Goal: Use online tool/utility: Utilize a website feature to perform a specific function

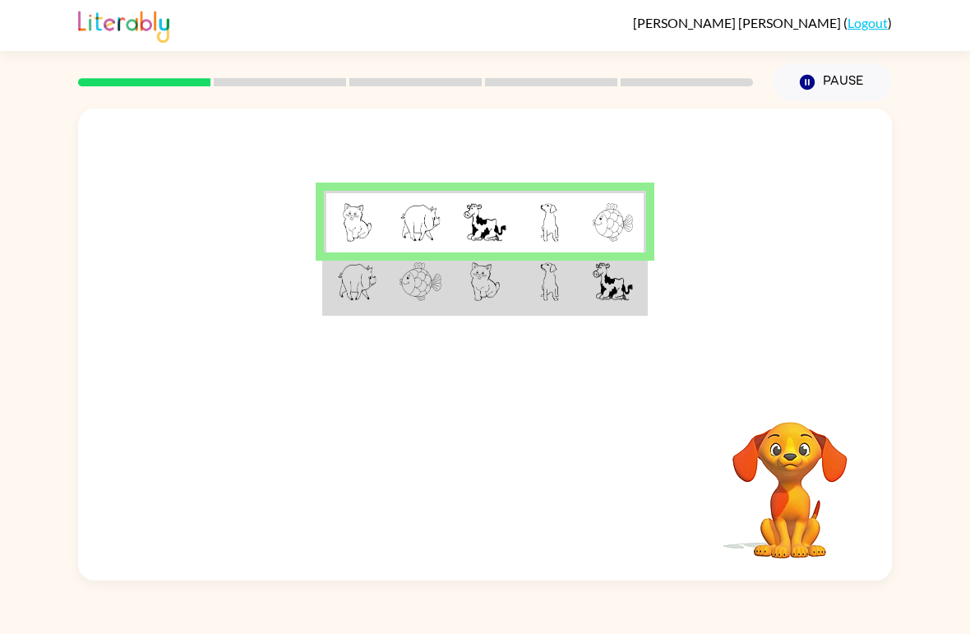
click at [408, 280] on img at bounding box center [420, 281] width 42 height 39
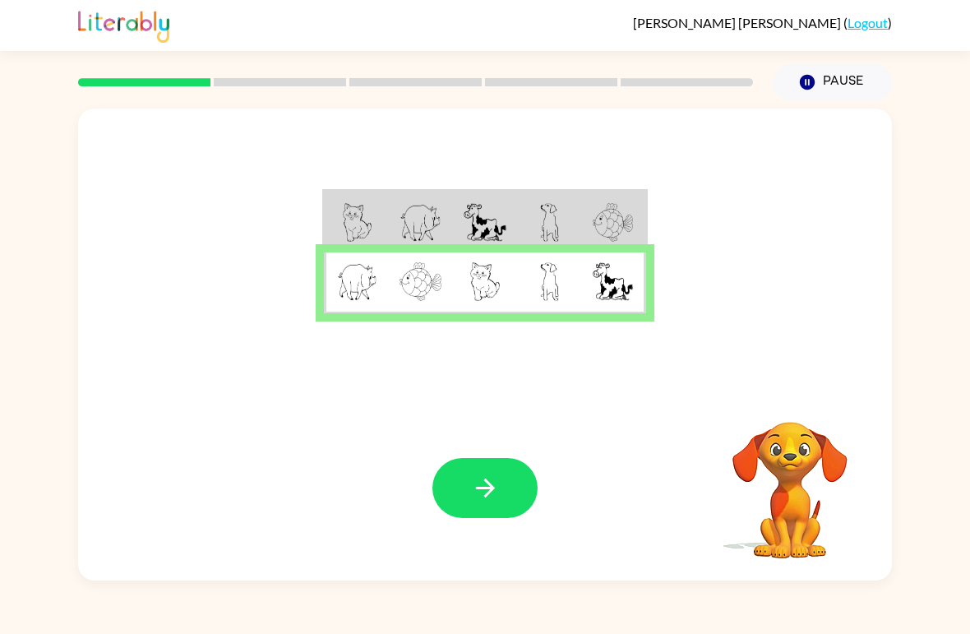
click at [475, 498] on icon "button" at bounding box center [485, 487] width 29 height 29
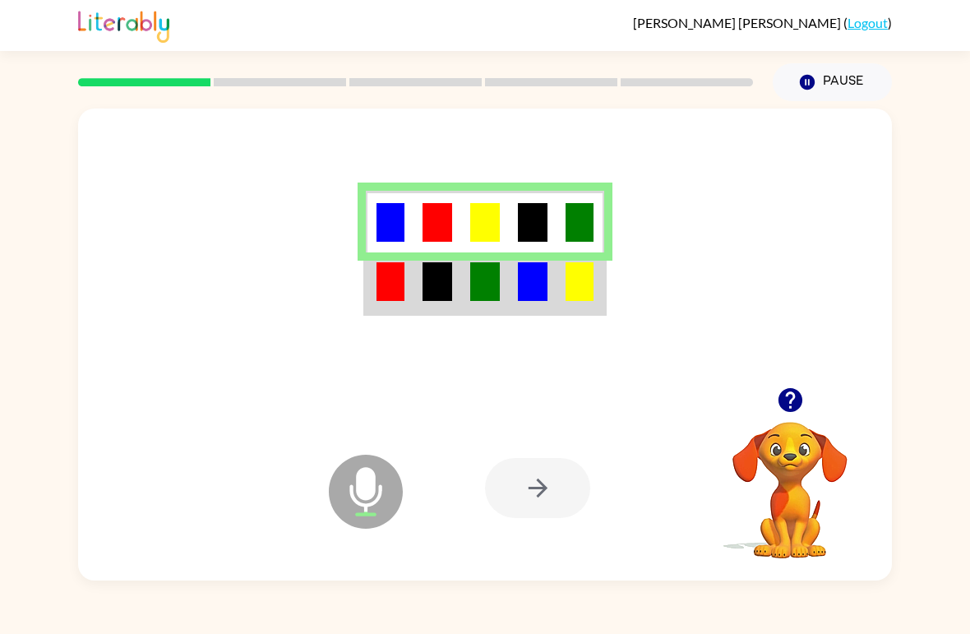
click at [385, 289] on img at bounding box center [390, 281] width 28 height 39
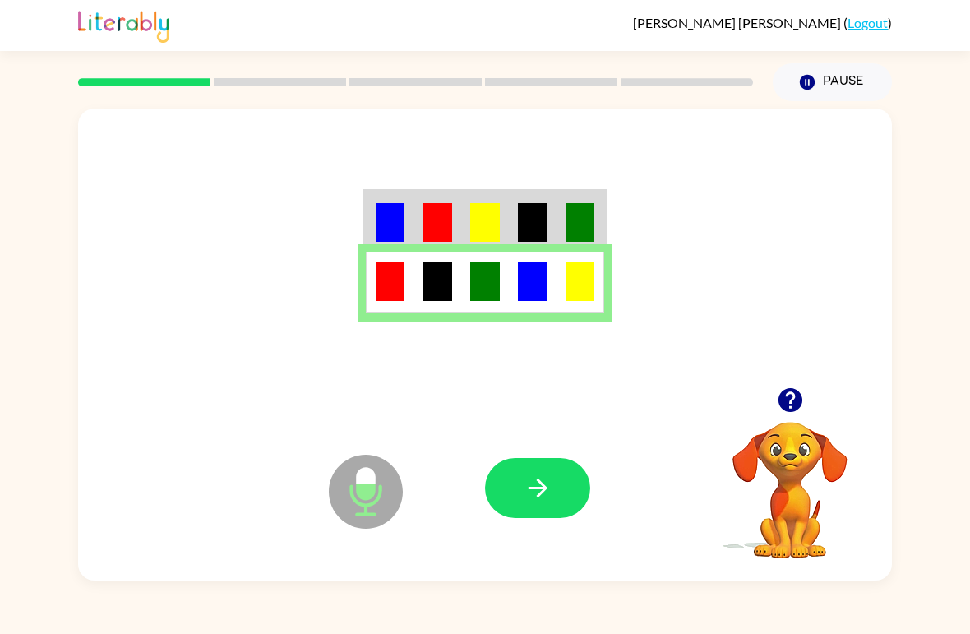
click at [562, 493] on button "button" at bounding box center [537, 488] width 105 height 60
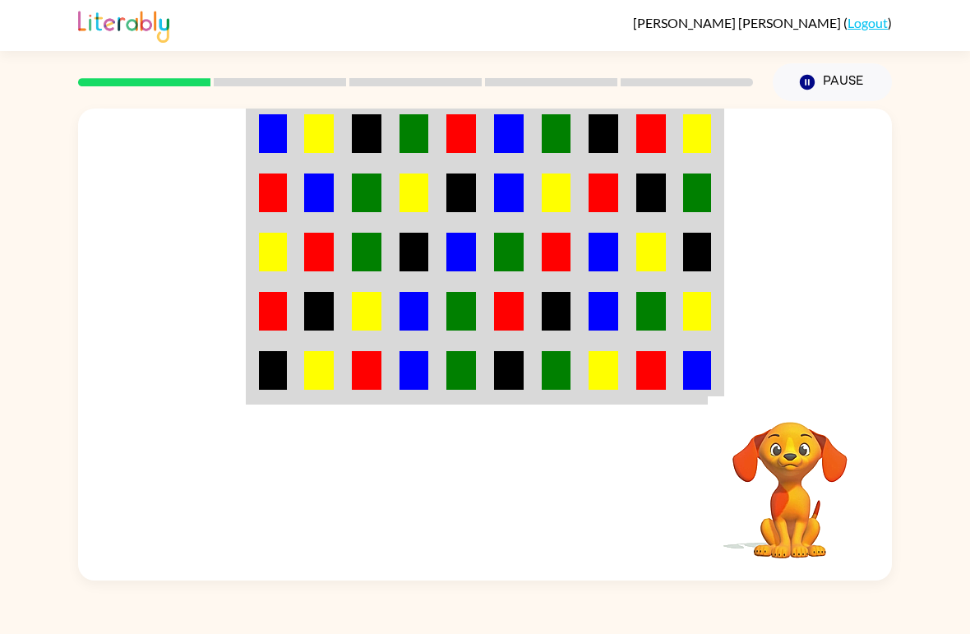
click at [547, 136] on img at bounding box center [557, 133] width 30 height 39
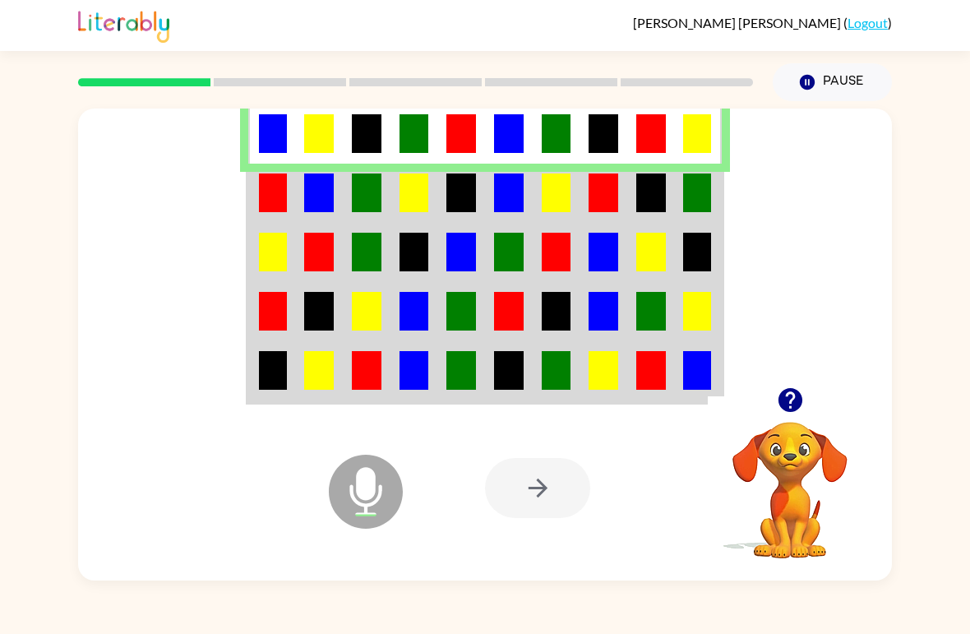
click at [269, 204] on img at bounding box center [273, 192] width 28 height 39
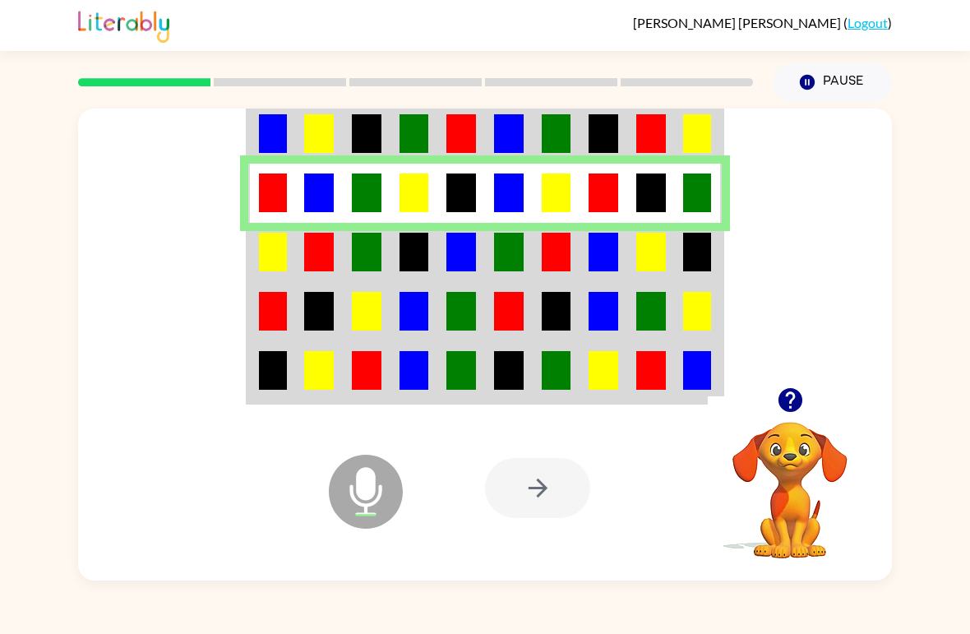
click at [236, 257] on div at bounding box center [485, 247] width 814 height 279
click at [267, 247] on img at bounding box center [273, 252] width 28 height 39
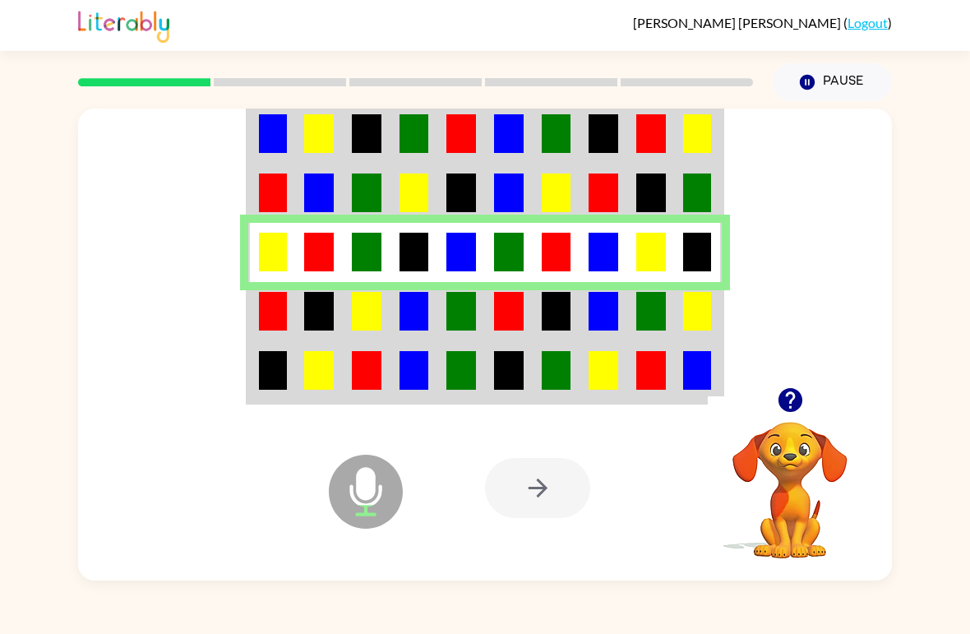
click at [298, 320] on td at bounding box center [319, 311] width 48 height 59
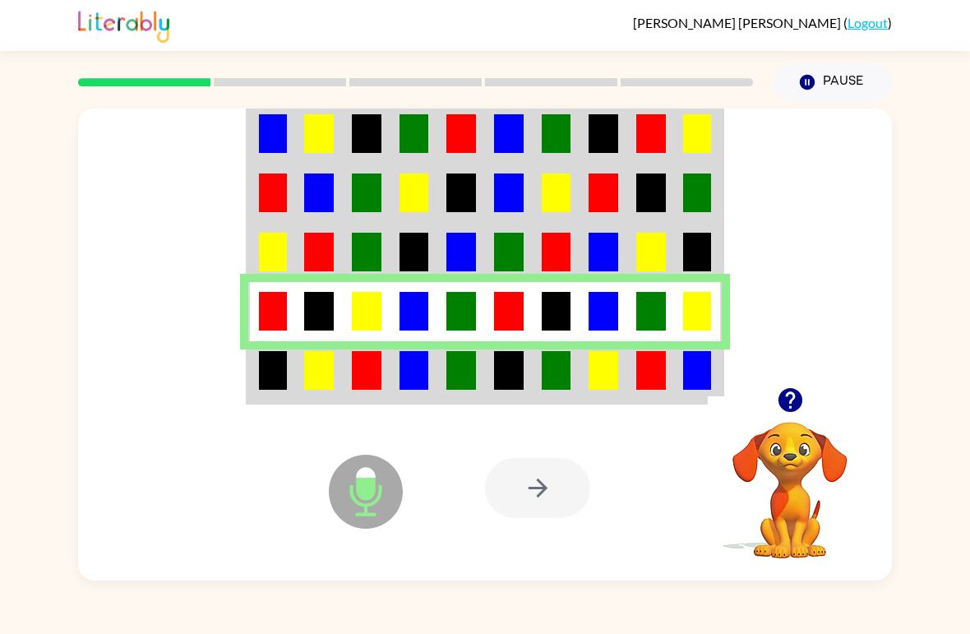
click at [281, 368] on img at bounding box center [273, 370] width 28 height 39
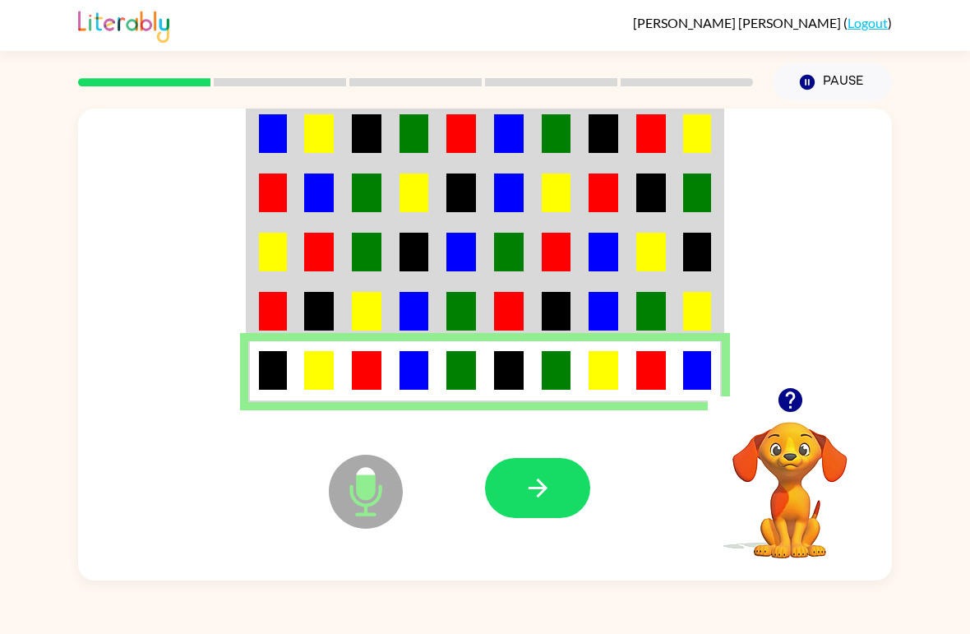
click at [538, 503] on button "button" at bounding box center [537, 488] width 105 height 60
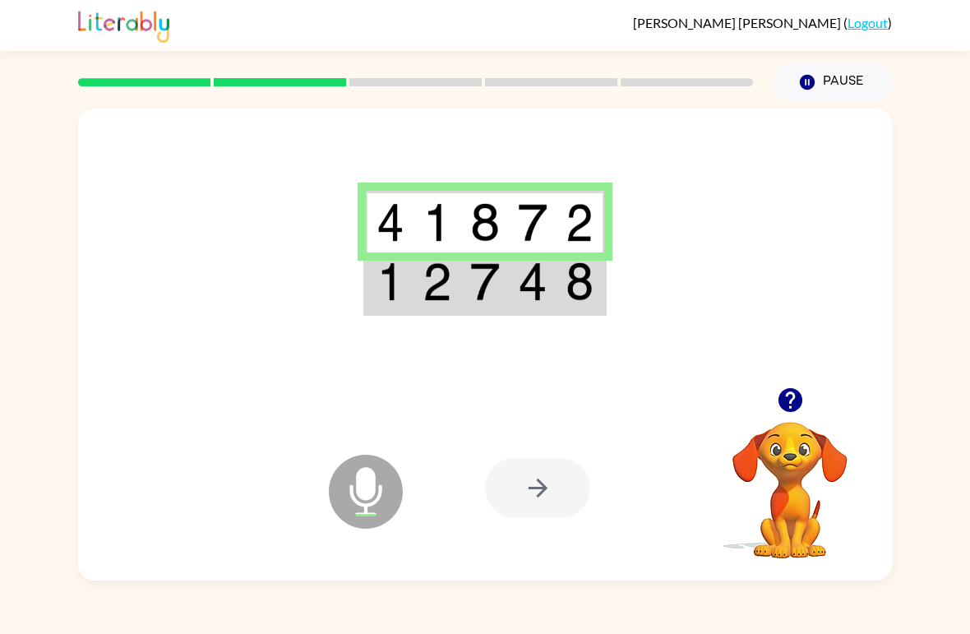
click at [421, 280] on td at bounding box center [437, 283] width 48 height 62
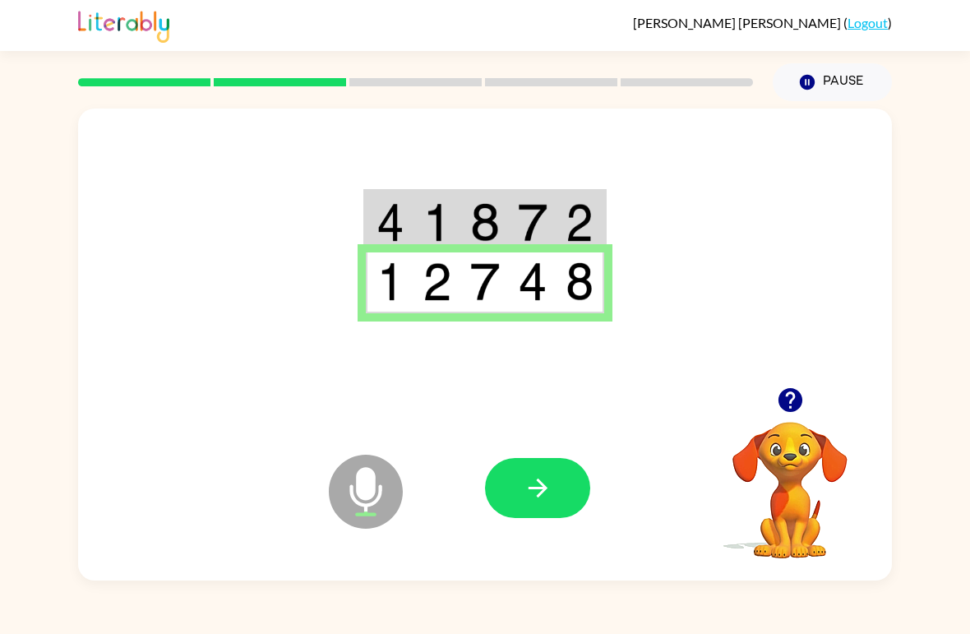
click at [551, 464] on button "button" at bounding box center [537, 488] width 105 height 60
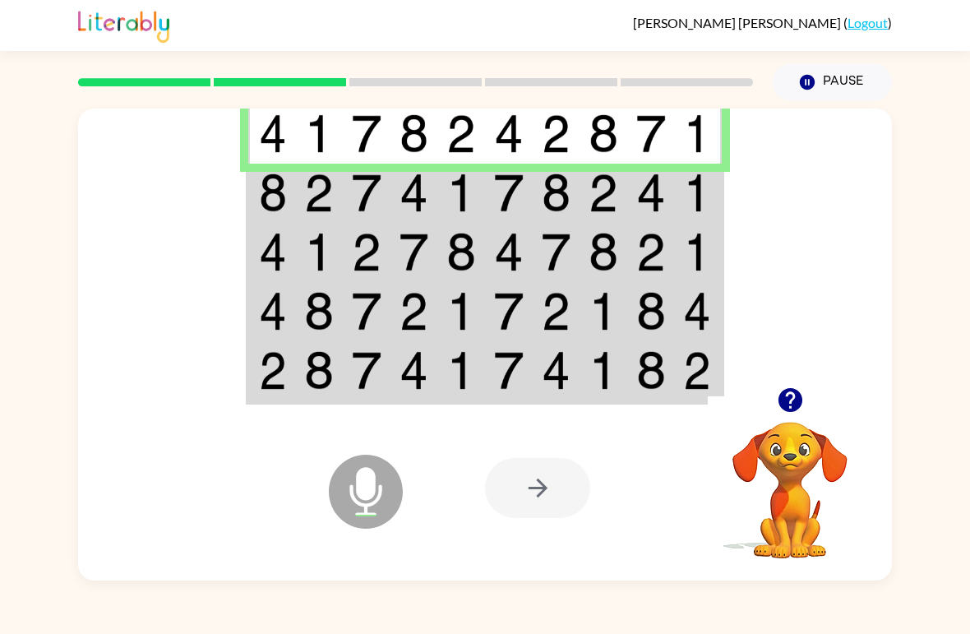
click at [252, 210] on td at bounding box center [272, 193] width 48 height 59
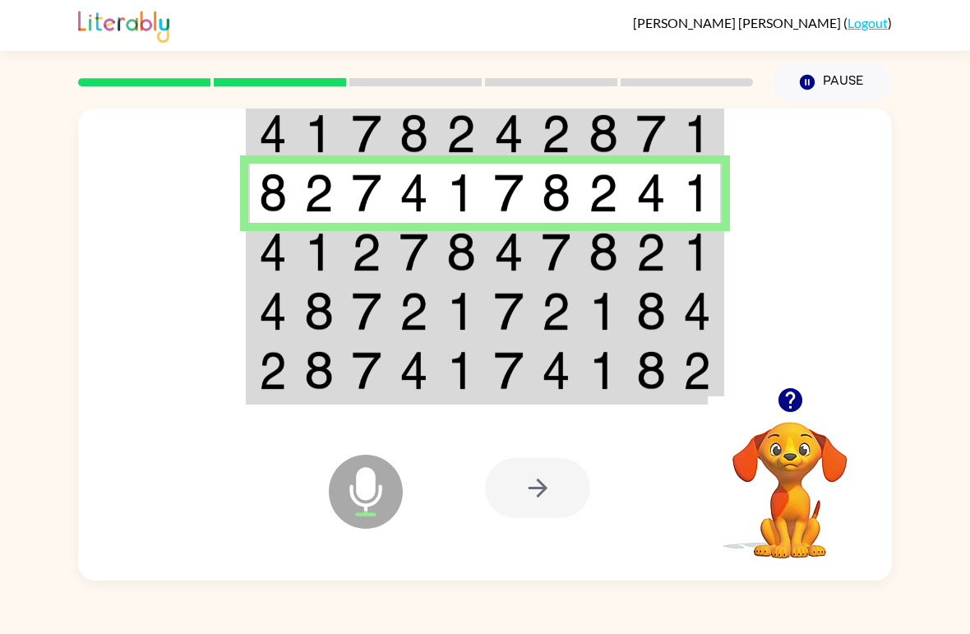
click at [274, 306] on img at bounding box center [273, 311] width 28 height 39
click at [257, 247] on td at bounding box center [272, 252] width 48 height 59
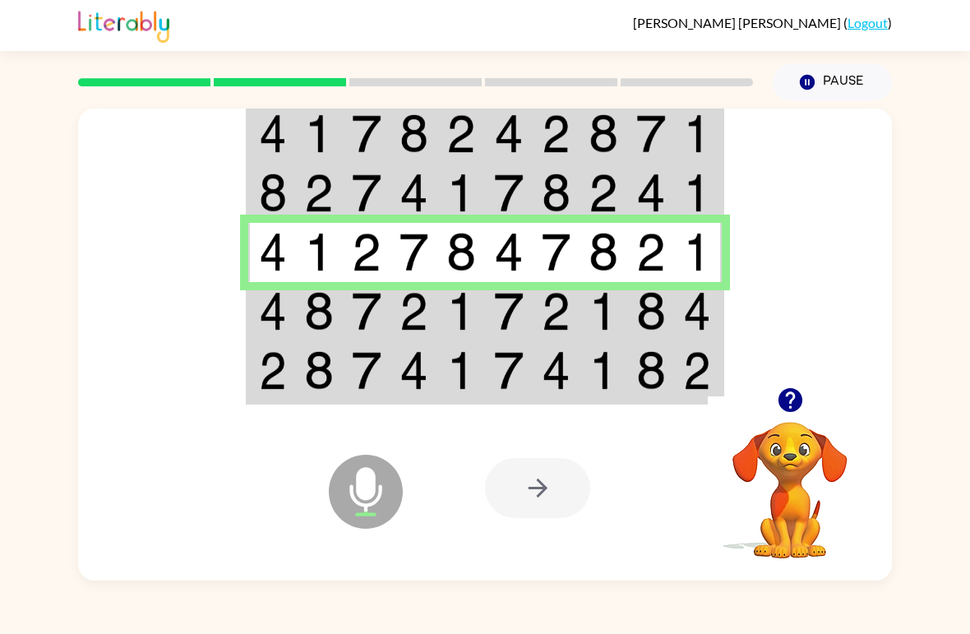
click at [286, 315] on img at bounding box center [273, 311] width 28 height 39
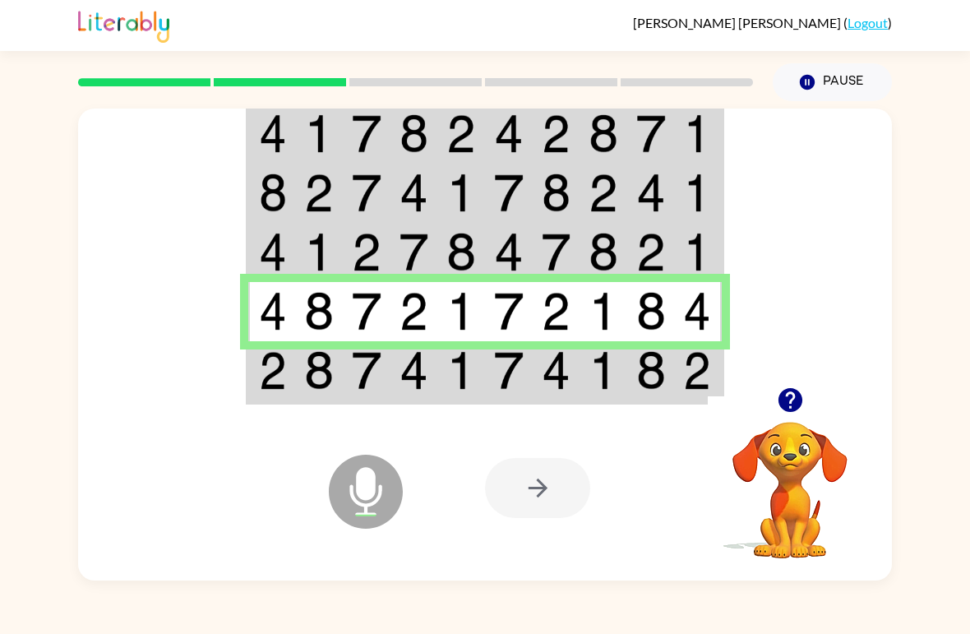
click at [381, 373] on td at bounding box center [367, 372] width 48 height 62
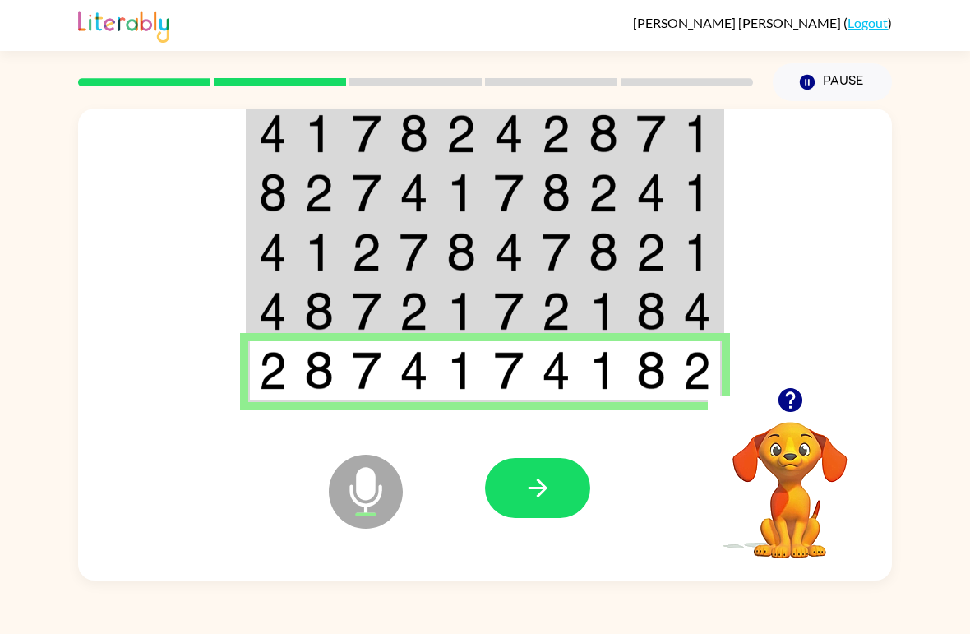
click at [376, 485] on icon at bounding box center [366, 492] width 74 height 74
click at [559, 517] on button "button" at bounding box center [537, 488] width 105 height 60
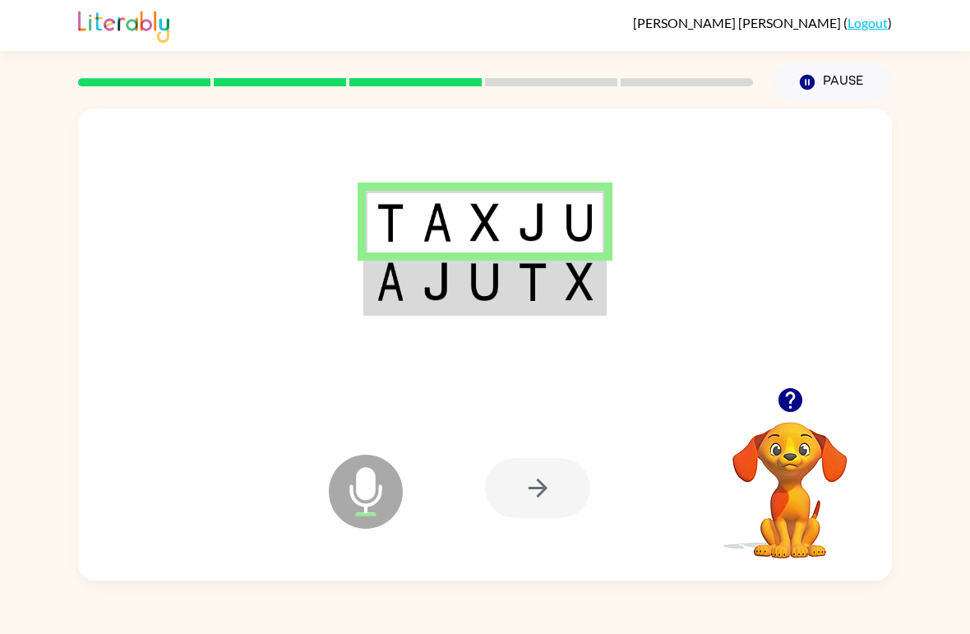
click at [406, 272] on td at bounding box center [390, 283] width 48 height 62
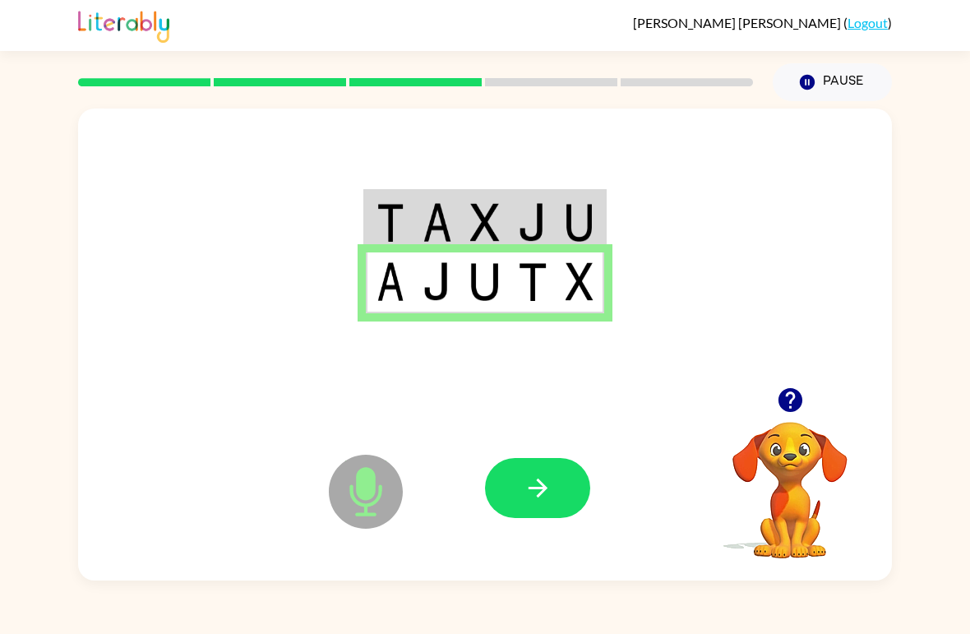
click at [548, 445] on div at bounding box center [606, 487] width 242 height 185
click at [561, 481] on button "button" at bounding box center [537, 488] width 105 height 60
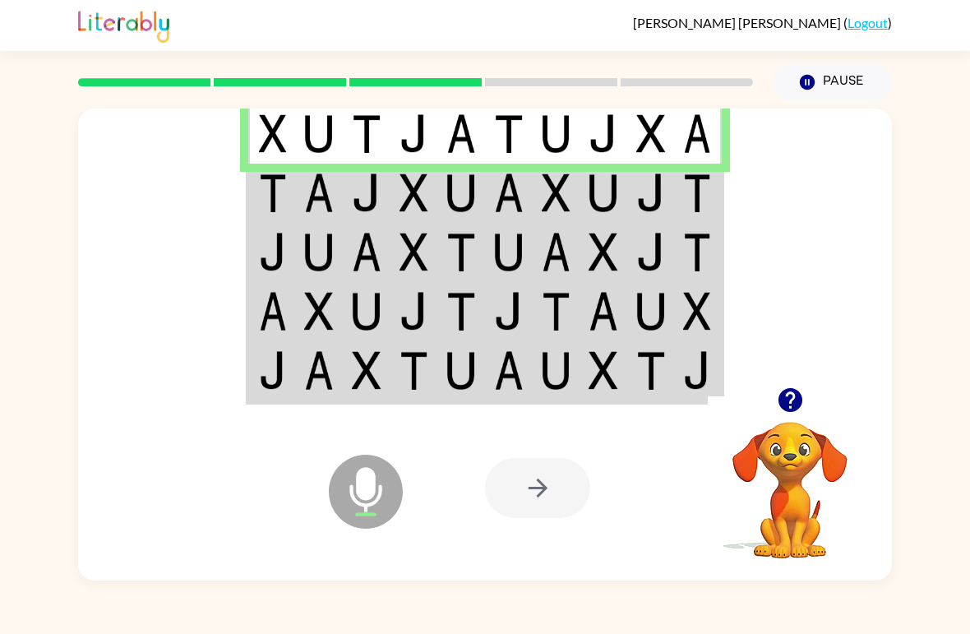
click at [282, 200] on img at bounding box center [273, 192] width 28 height 39
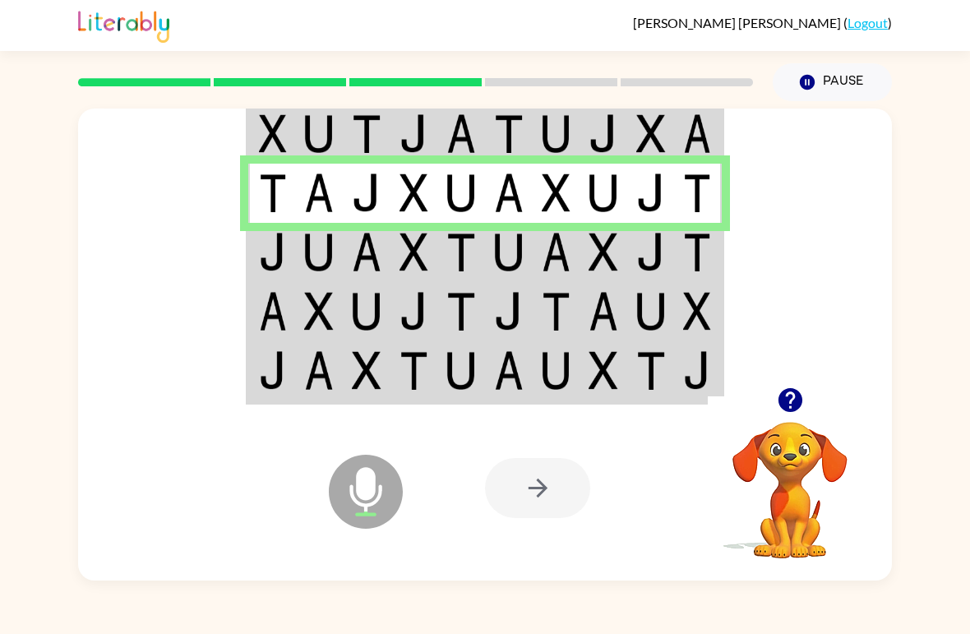
click at [270, 259] on img at bounding box center [273, 252] width 28 height 39
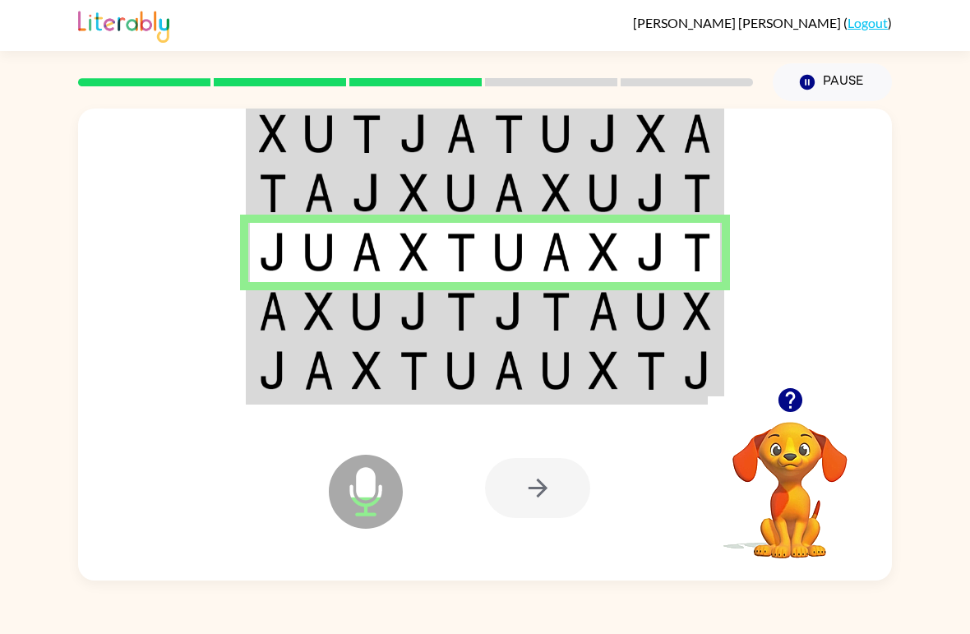
click at [265, 302] on img at bounding box center [273, 311] width 28 height 39
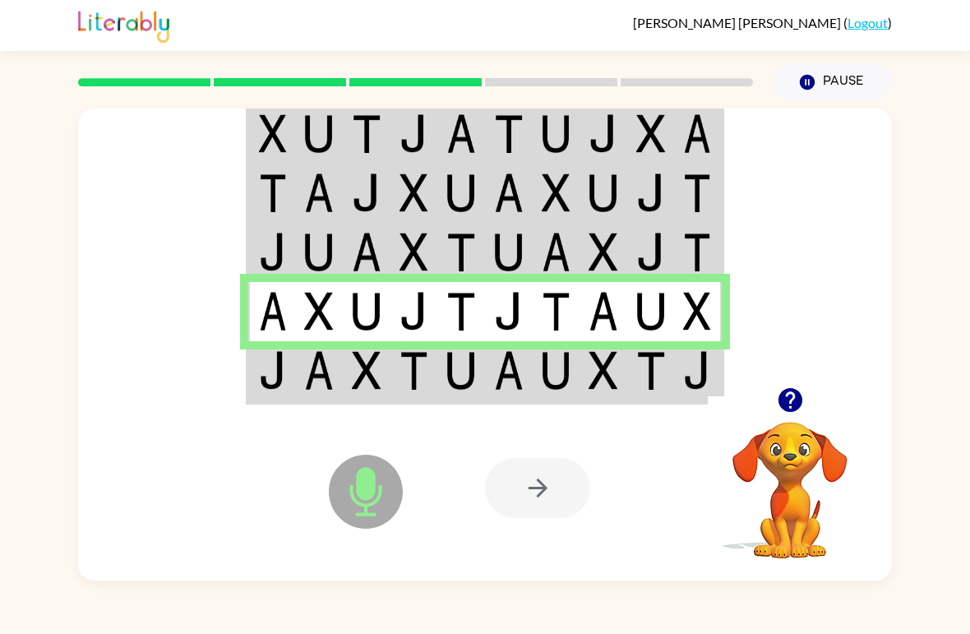
click at [256, 381] on td at bounding box center [272, 372] width 48 height 62
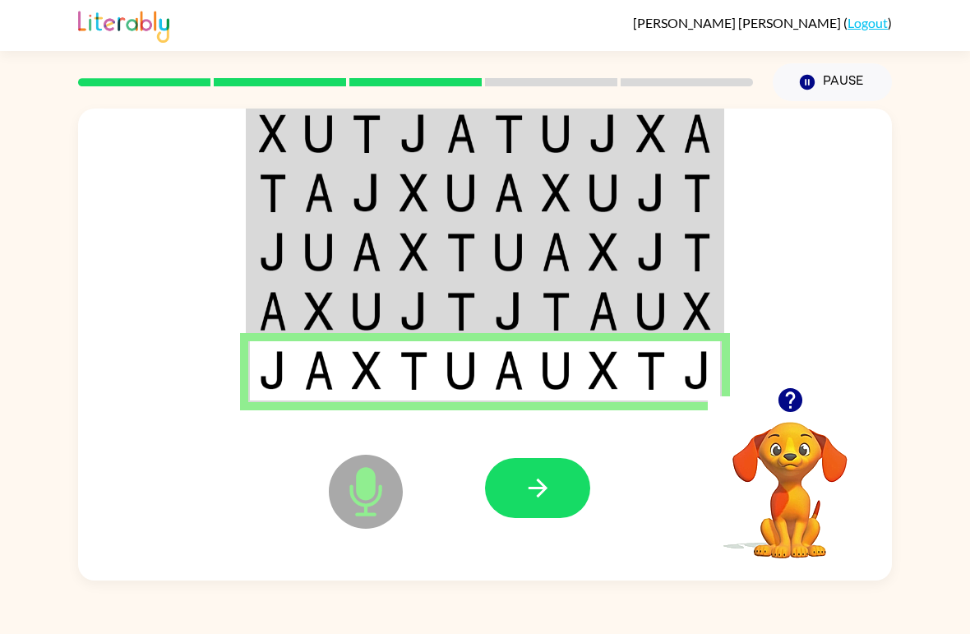
click at [556, 486] on button "button" at bounding box center [537, 488] width 105 height 60
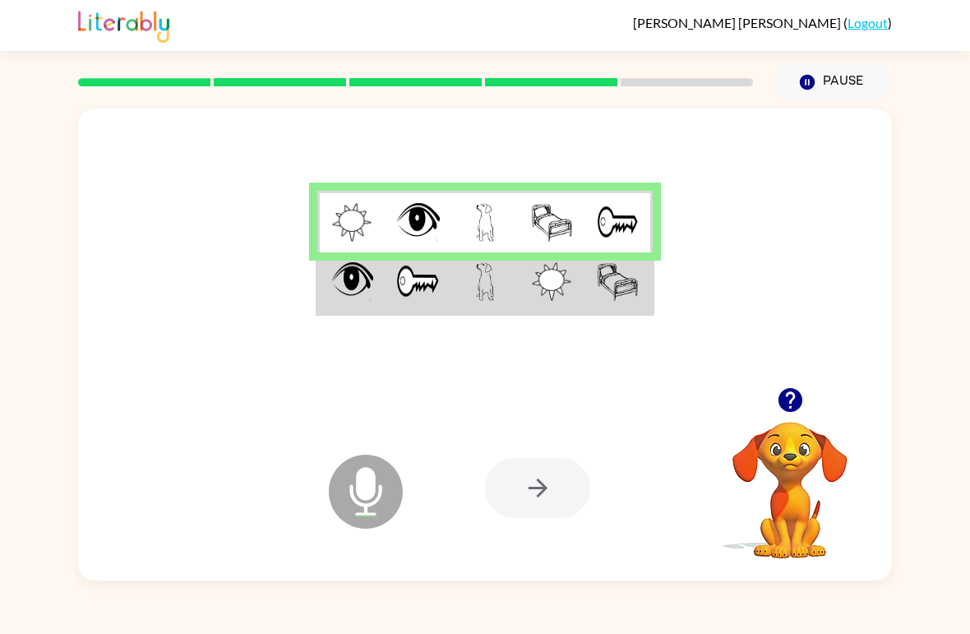
click at [391, 277] on td at bounding box center [418, 283] width 67 height 62
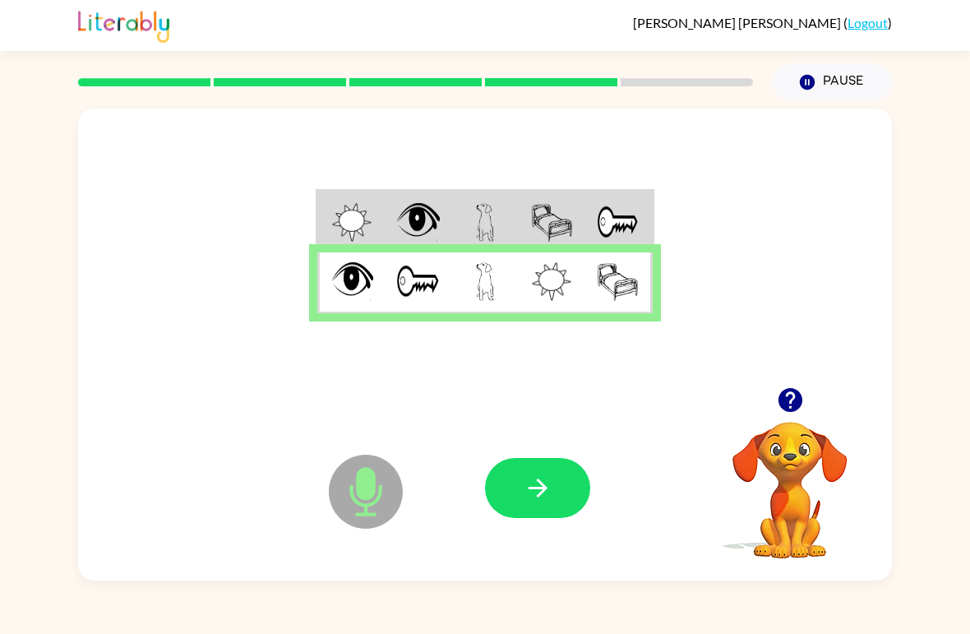
click at [556, 483] on button "button" at bounding box center [537, 488] width 105 height 60
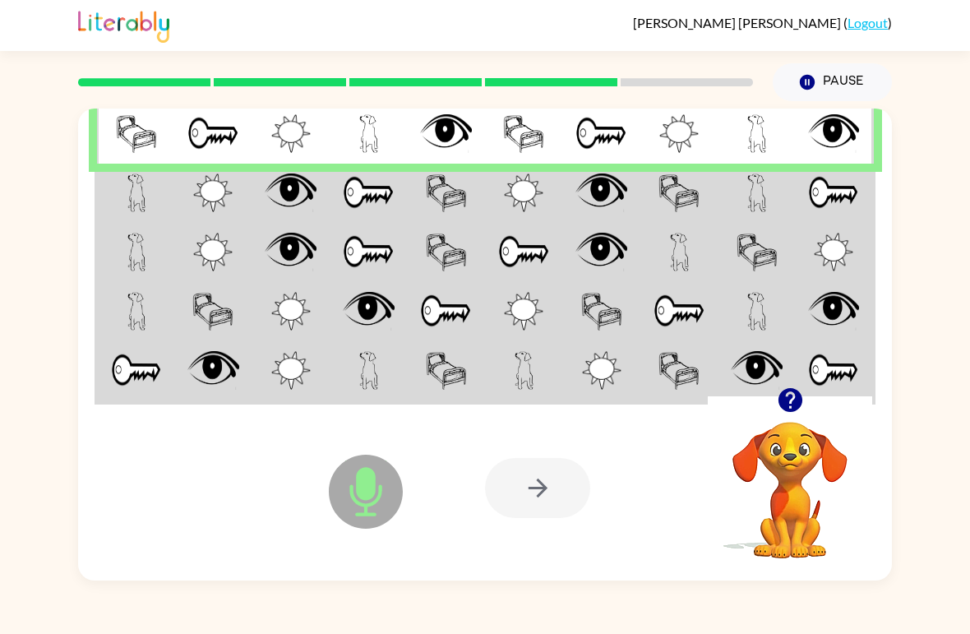
click at [152, 182] on td at bounding box center [136, 193] width 78 height 59
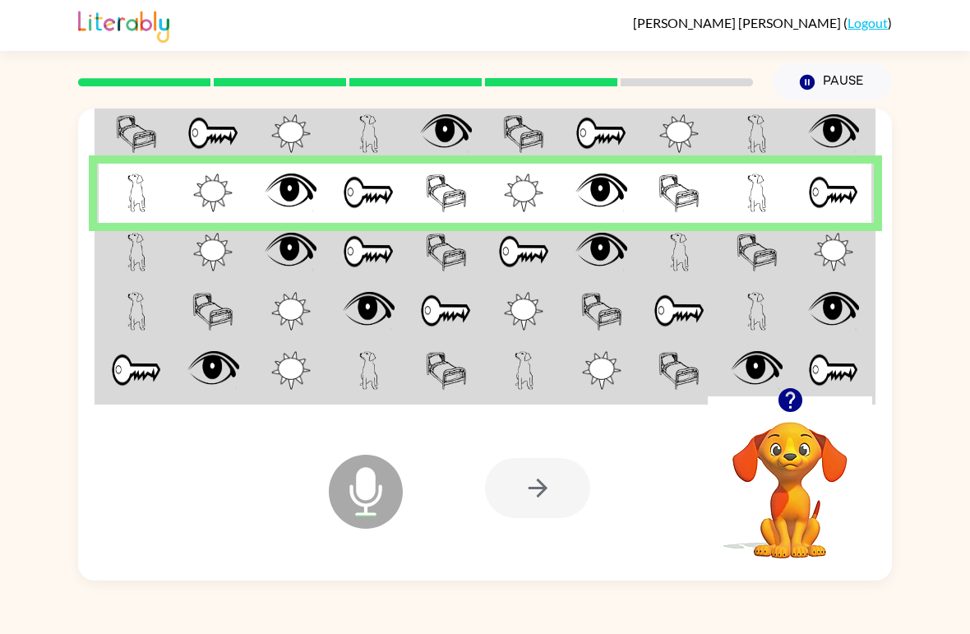
click at [121, 249] on td at bounding box center [136, 252] width 78 height 59
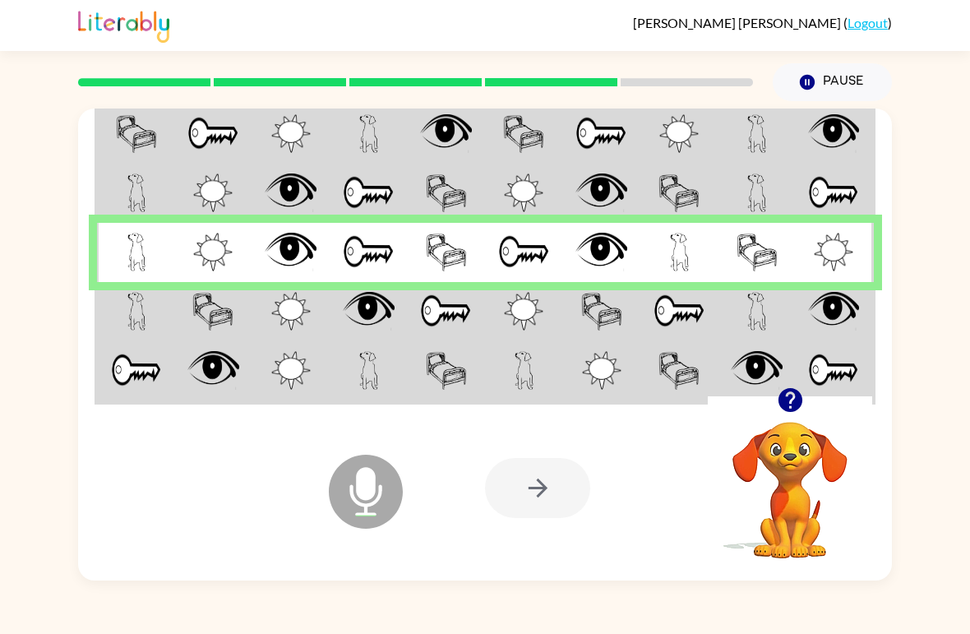
click at [132, 325] on img at bounding box center [136, 311] width 19 height 39
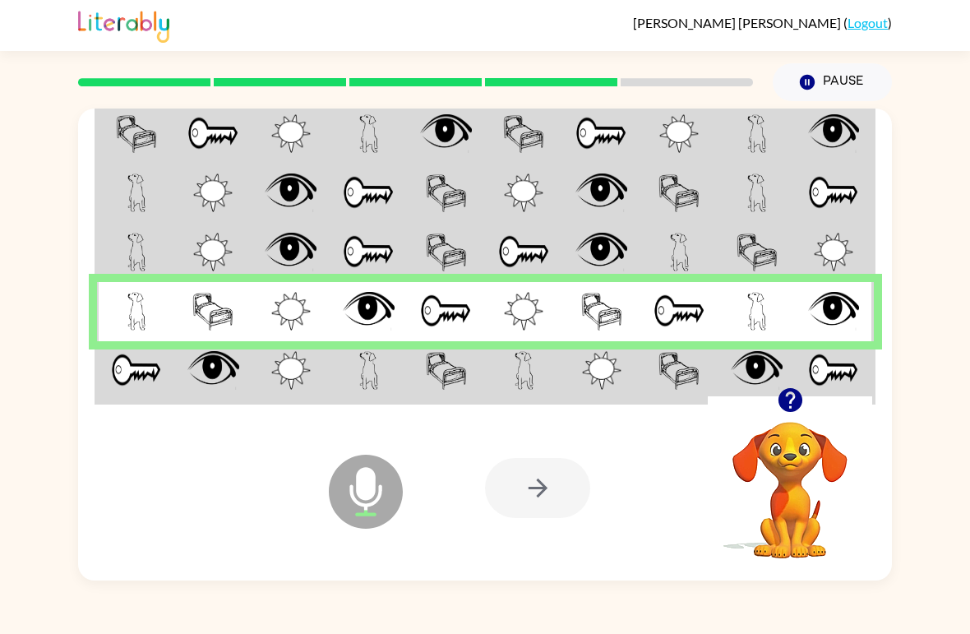
click at [145, 381] on img at bounding box center [136, 370] width 51 height 39
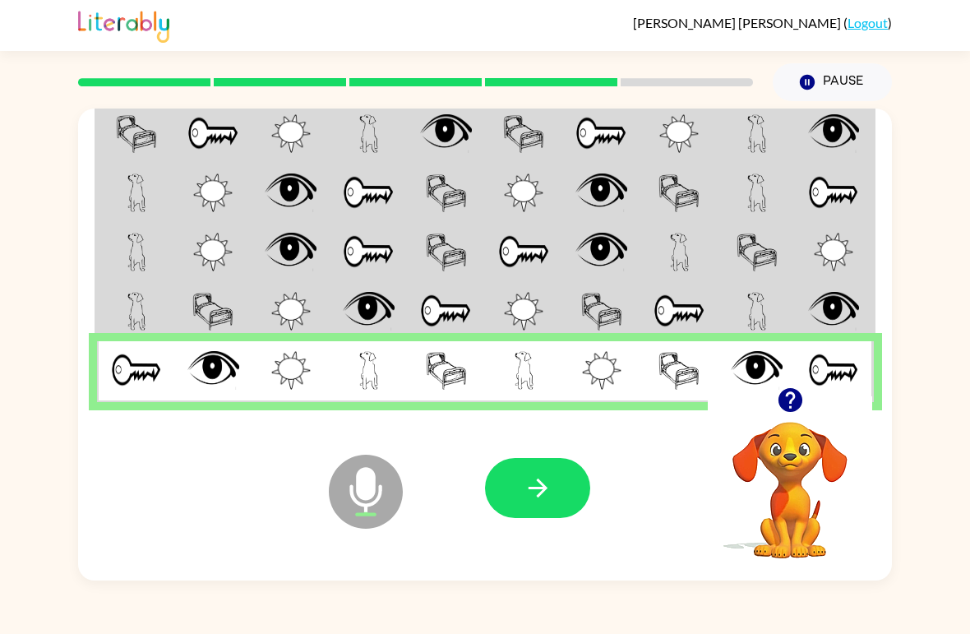
click at [526, 495] on icon "button" at bounding box center [538, 487] width 29 height 29
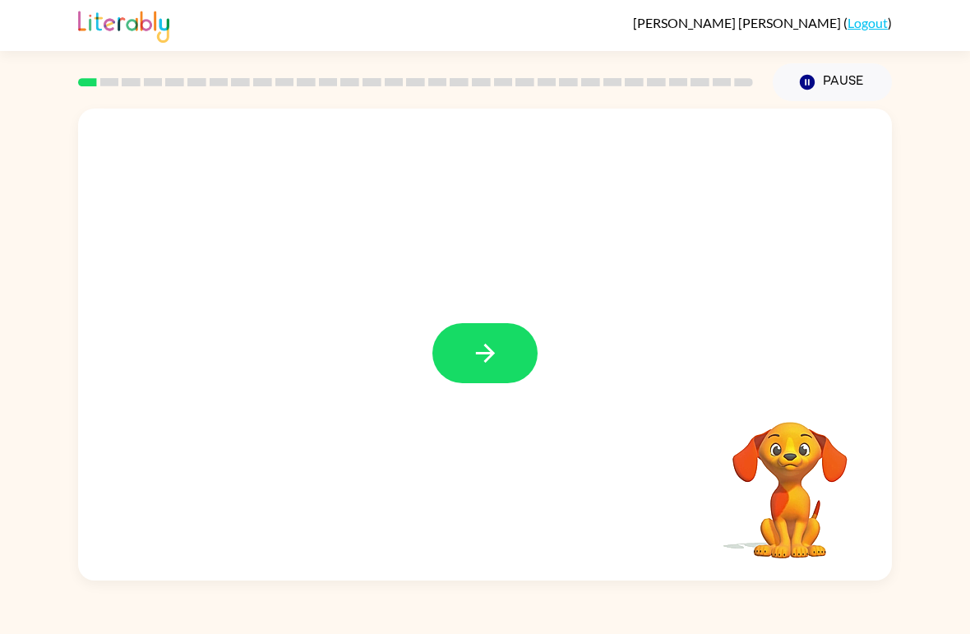
click at [505, 366] on button "button" at bounding box center [484, 353] width 105 height 60
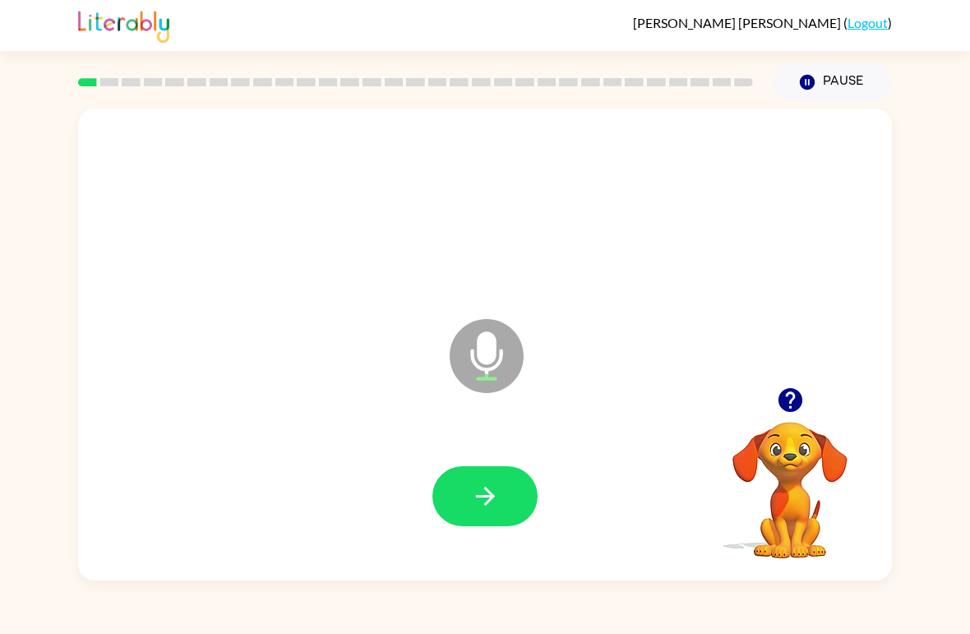
click at [804, 387] on icon "button" at bounding box center [790, 399] width 29 height 29
click at [819, 70] on button "Pause Pause" at bounding box center [832, 82] width 119 height 38
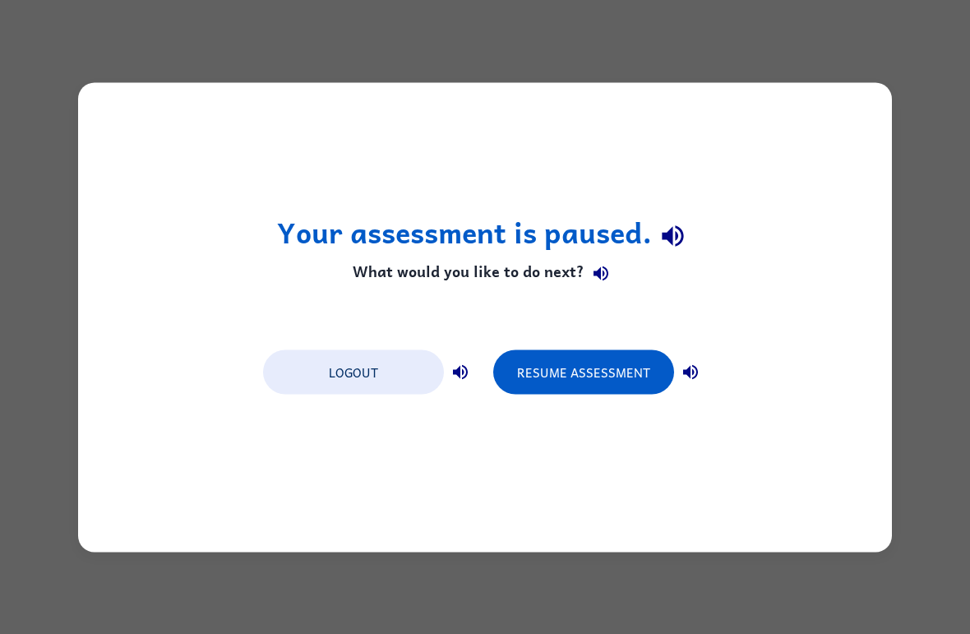
click at [583, 372] on button "Resume Assessment" at bounding box center [583, 371] width 181 height 44
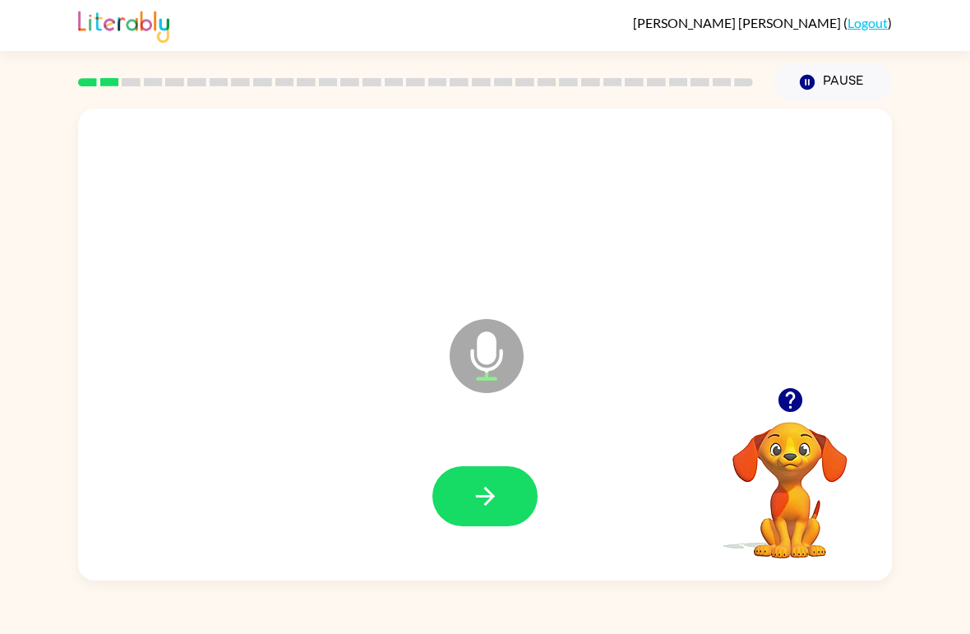
click at [810, 72] on button "Pause Pause" at bounding box center [832, 82] width 119 height 38
